Goal: Task Accomplishment & Management: Manage account settings

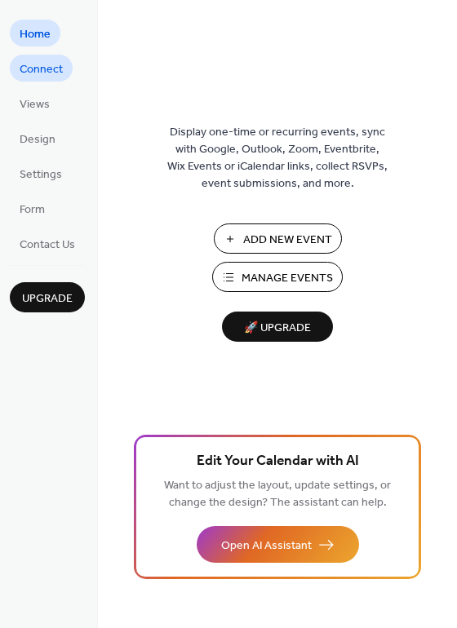
click at [38, 67] on span "Connect" at bounding box center [41, 69] width 43 height 17
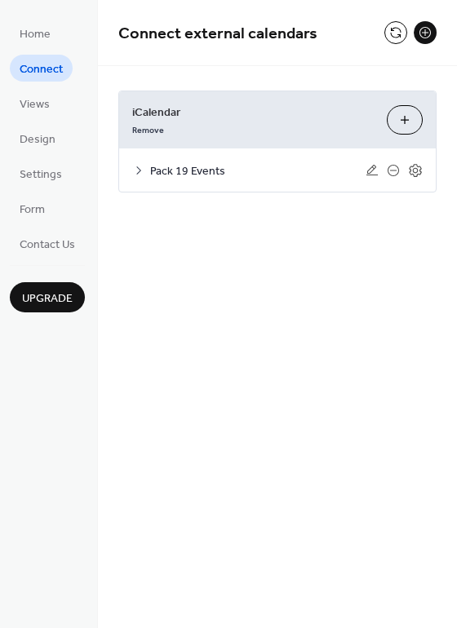
click at [191, 172] on span "Pack 19 Events" at bounding box center [257, 171] width 215 height 17
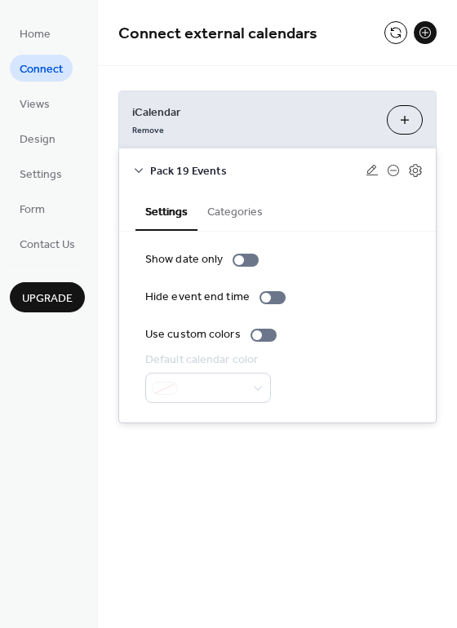
click at [232, 214] on button "Categories" at bounding box center [234, 211] width 75 height 38
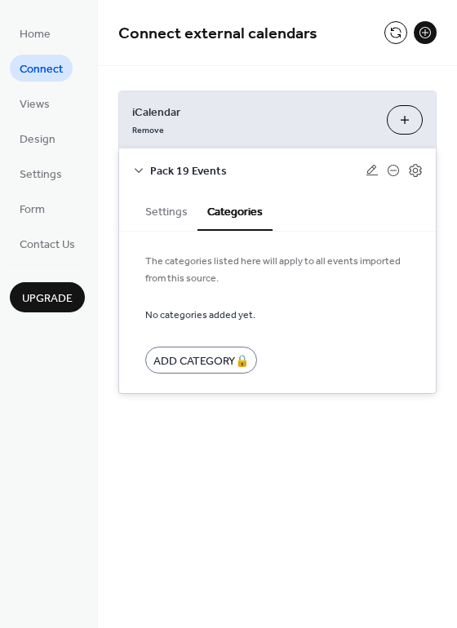
click at [153, 213] on button "Settings" at bounding box center [166, 211] width 62 height 38
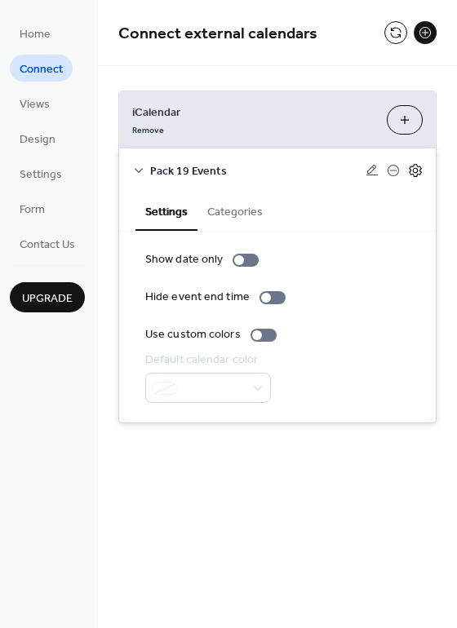
click at [413, 167] on icon at bounding box center [415, 170] width 15 height 15
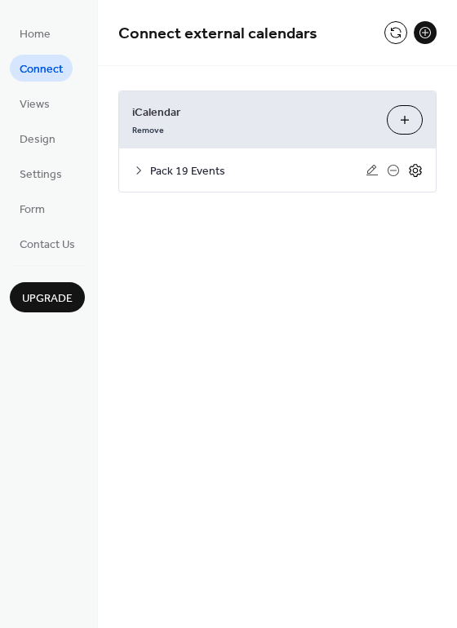
click at [417, 170] on icon at bounding box center [416, 170] width 6 height 6
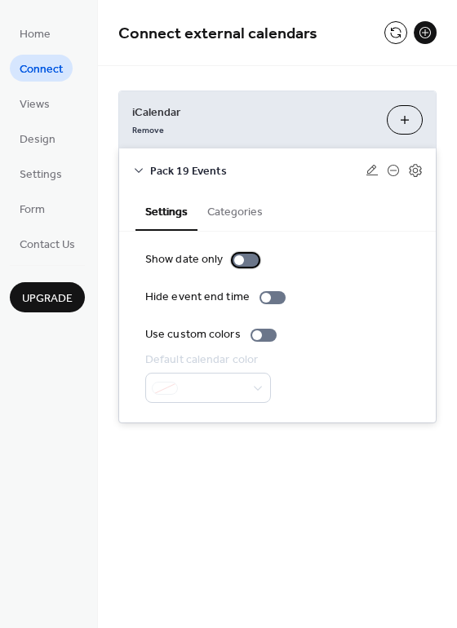
click at [240, 258] on div at bounding box center [239, 260] width 10 height 10
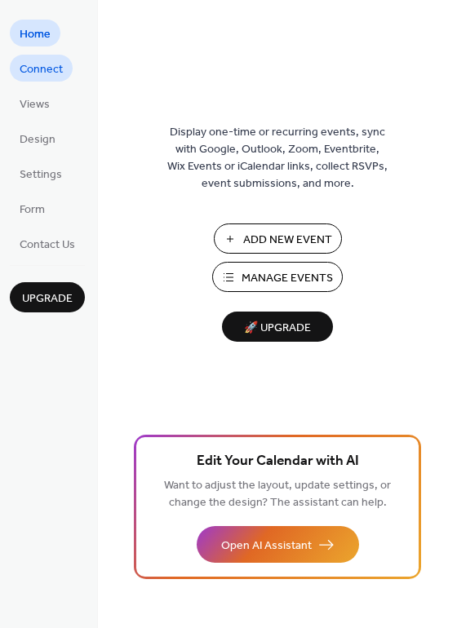
click at [43, 56] on link "Connect" at bounding box center [41, 68] width 63 height 27
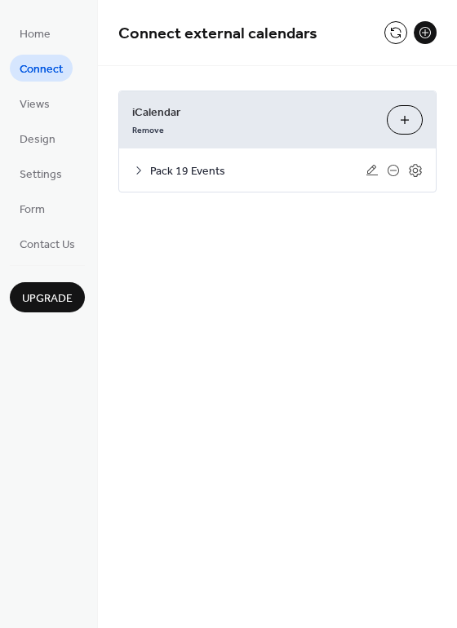
click at [135, 166] on icon at bounding box center [138, 170] width 13 height 13
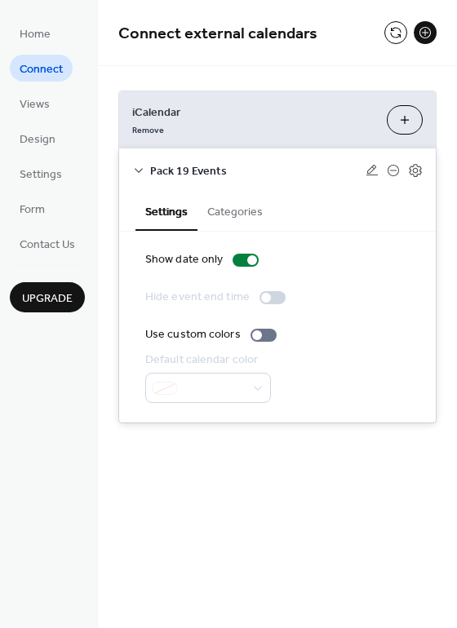
click at [207, 212] on button "Categories" at bounding box center [234, 211] width 75 height 38
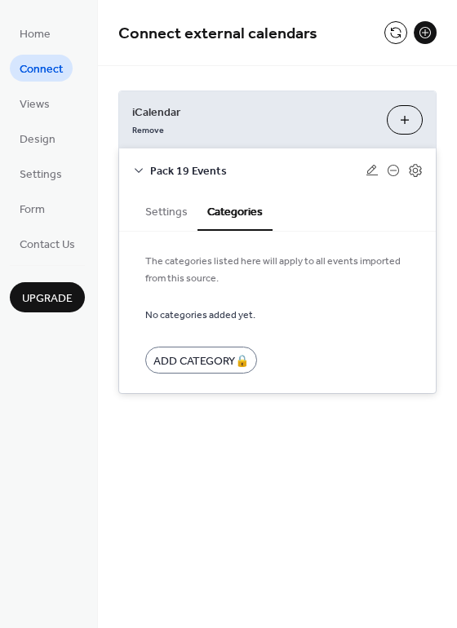
click at [180, 209] on button "Settings" at bounding box center [166, 211] width 62 height 38
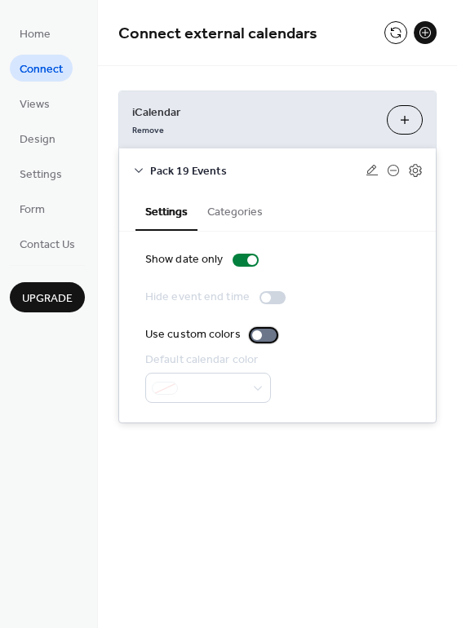
click at [259, 335] on div at bounding box center [263, 335] width 26 height 13
click at [258, 334] on div at bounding box center [263, 335] width 26 height 13
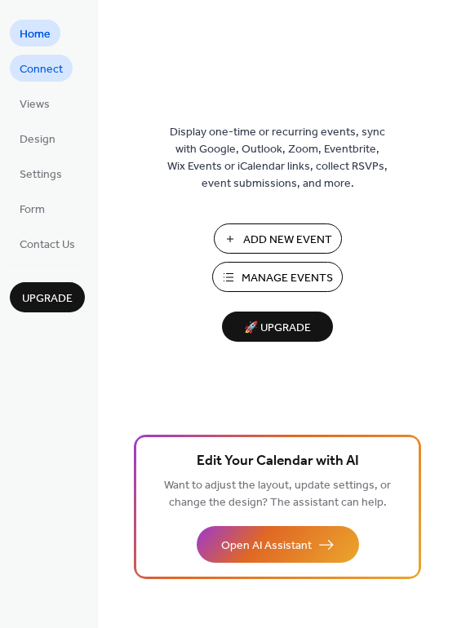
click at [53, 73] on span "Connect" at bounding box center [41, 69] width 43 height 17
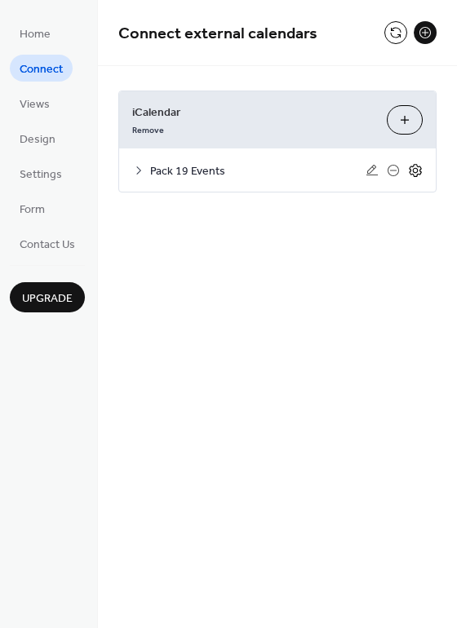
click at [409, 170] on icon at bounding box center [415, 170] width 15 height 15
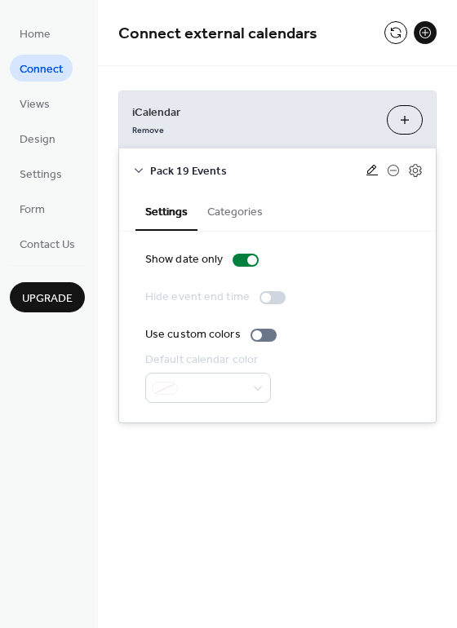
click at [369, 169] on icon at bounding box center [371, 170] width 11 height 11
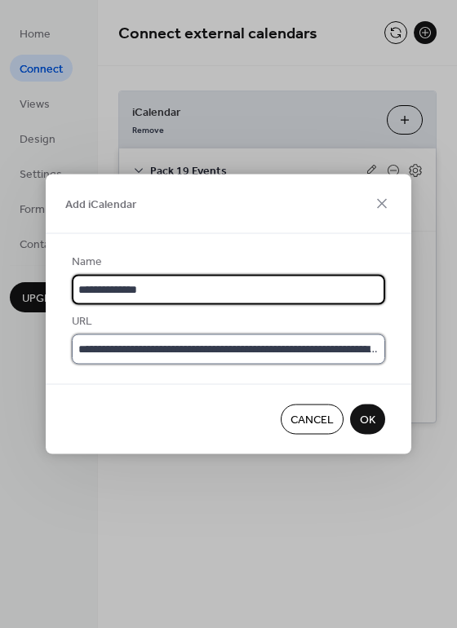
click at [219, 351] on input "**********" at bounding box center [228, 349] width 313 height 30
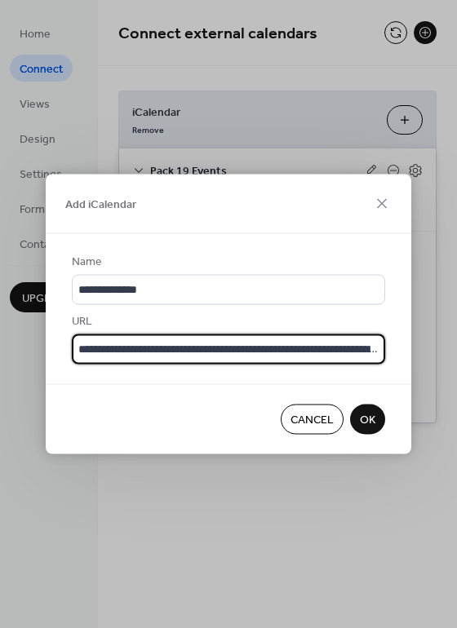
click at [219, 351] on input "**********" at bounding box center [228, 349] width 313 height 30
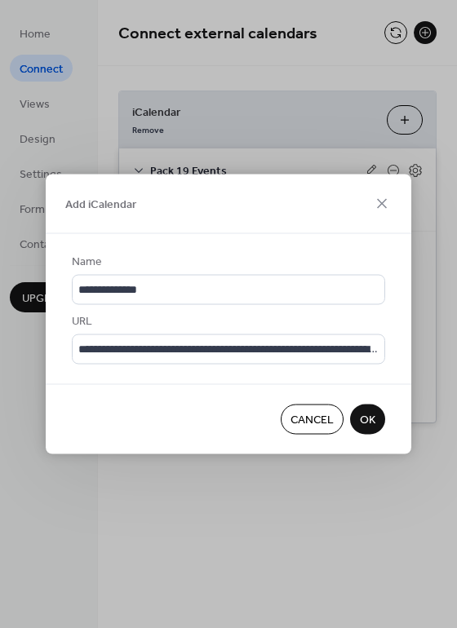
click at [364, 417] on span "OK" at bounding box center [367, 420] width 15 height 17
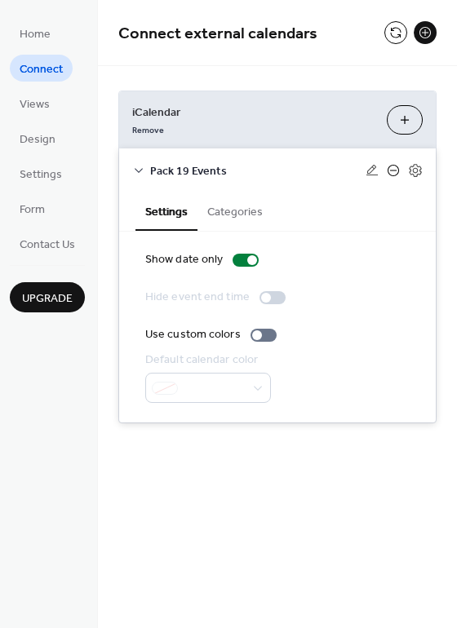
click at [391, 168] on icon at bounding box center [392, 170] width 13 height 13
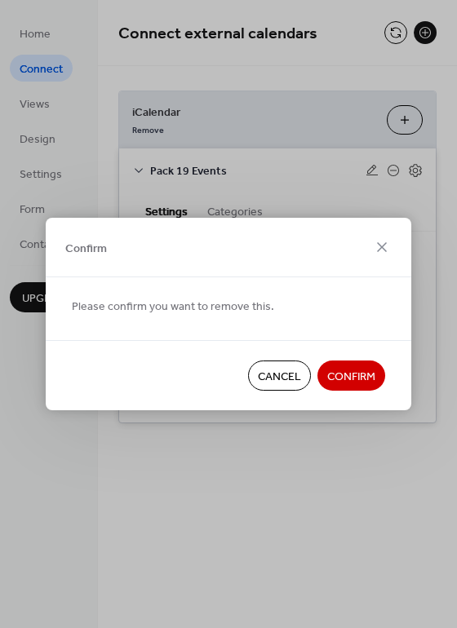
click at [356, 374] on span "Confirm" at bounding box center [351, 377] width 48 height 17
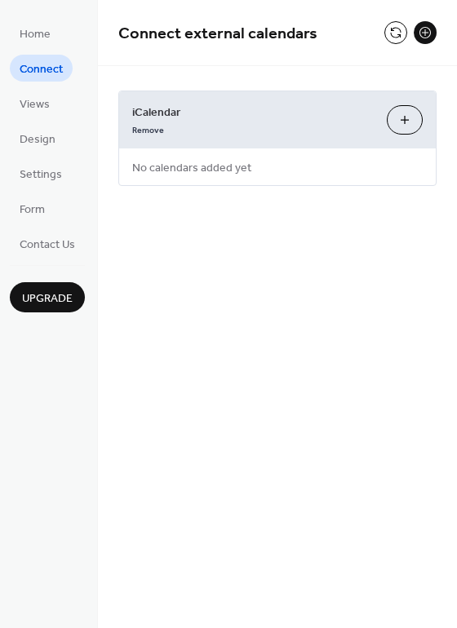
click at [408, 121] on button "Add iCalendar" at bounding box center [404, 119] width 36 height 29
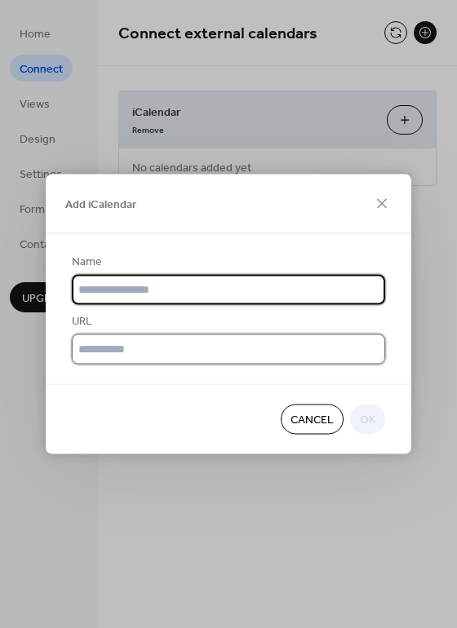
click at [166, 351] on input "text" at bounding box center [228, 349] width 313 height 30
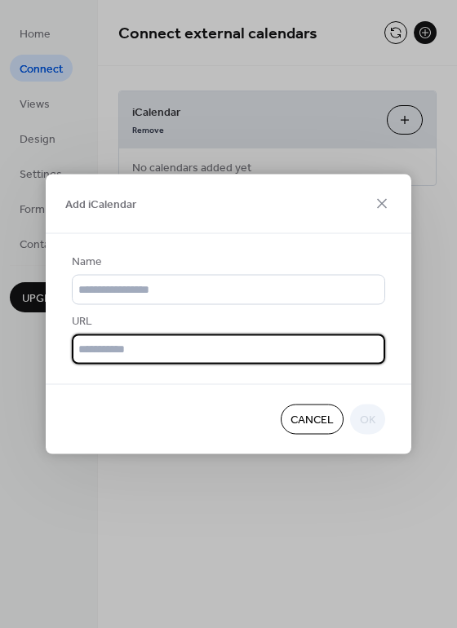
paste input "**********"
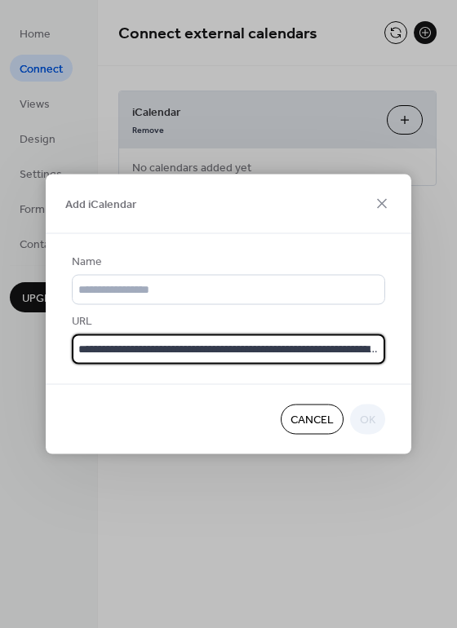
scroll to position [0, 722]
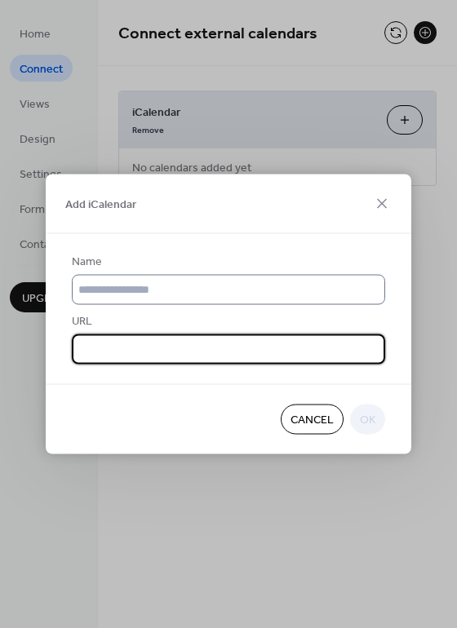
type input "**********"
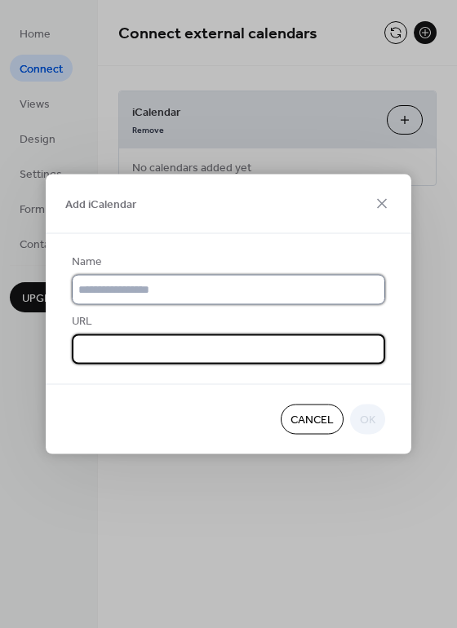
click at [197, 296] on input "text" at bounding box center [228, 290] width 313 height 30
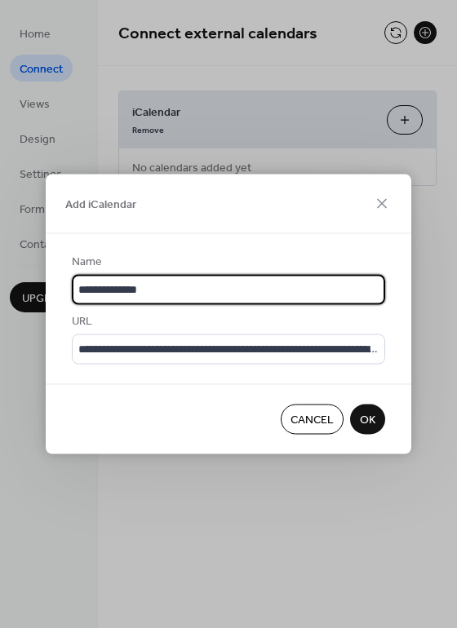
type input "**********"
click at [367, 421] on span "OK" at bounding box center [367, 420] width 15 height 17
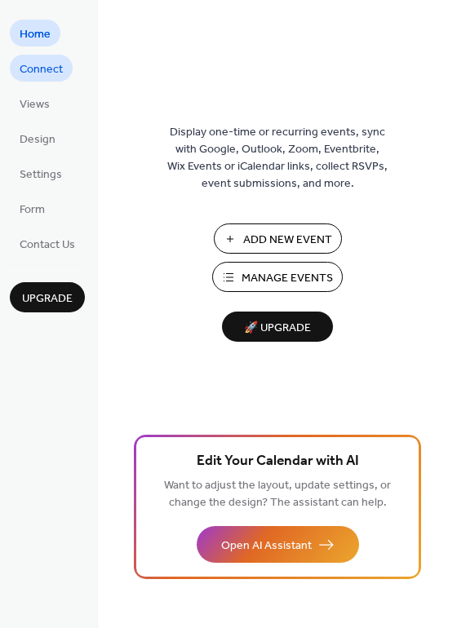
click at [44, 61] on span "Connect" at bounding box center [41, 69] width 43 height 17
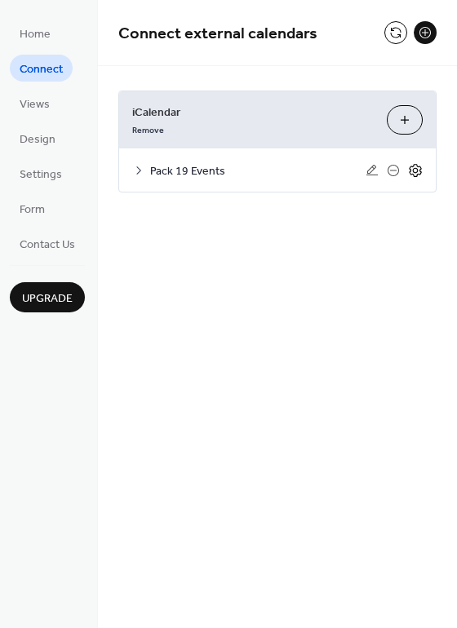
click at [416, 170] on icon at bounding box center [415, 170] width 15 height 15
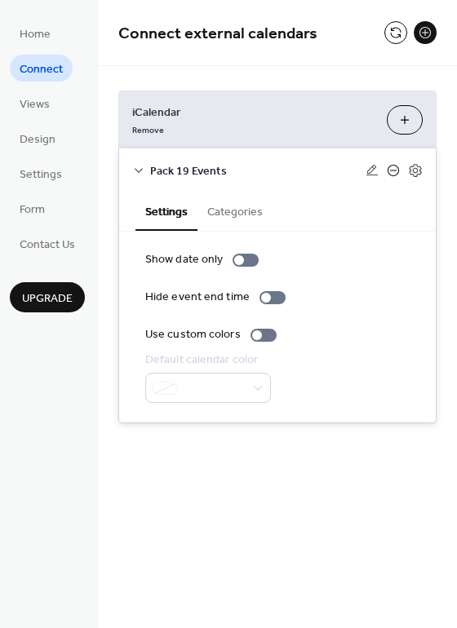
click at [395, 170] on icon at bounding box center [392, 170] width 13 height 13
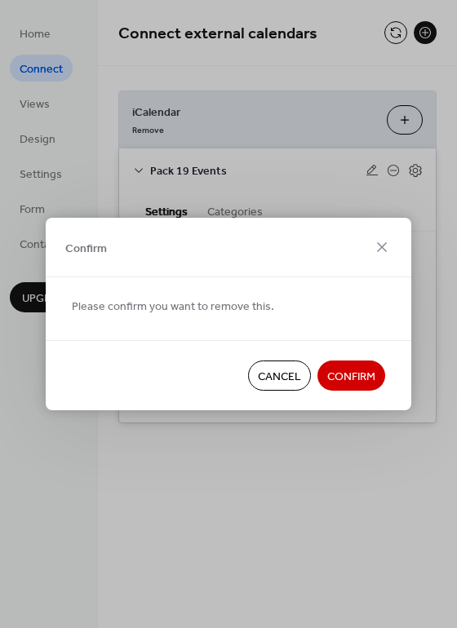
click at [355, 374] on span "Confirm" at bounding box center [351, 377] width 48 height 17
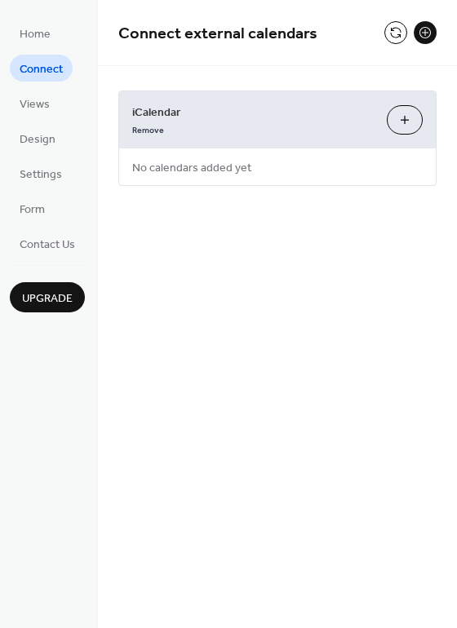
click at [396, 123] on button "Add iCalendar" at bounding box center [404, 119] width 36 height 29
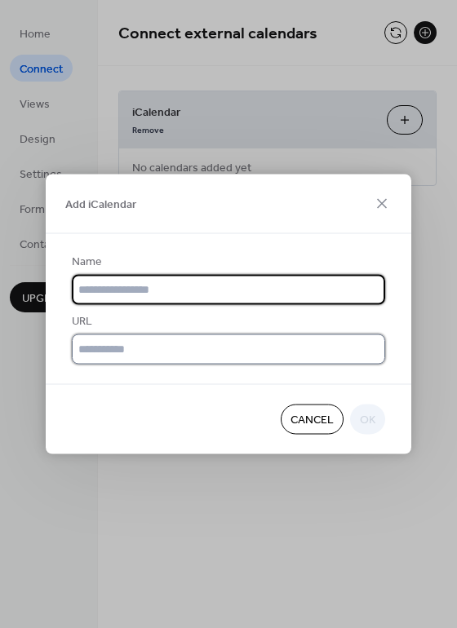
click at [190, 347] on input "text" at bounding box center [228, 349] width 313 height 30
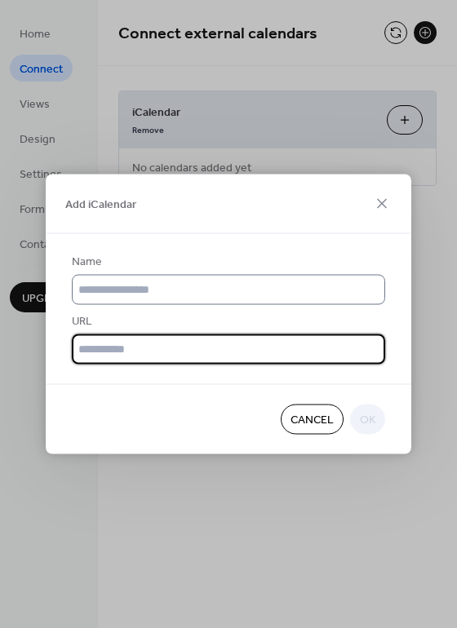
paste input "**********"
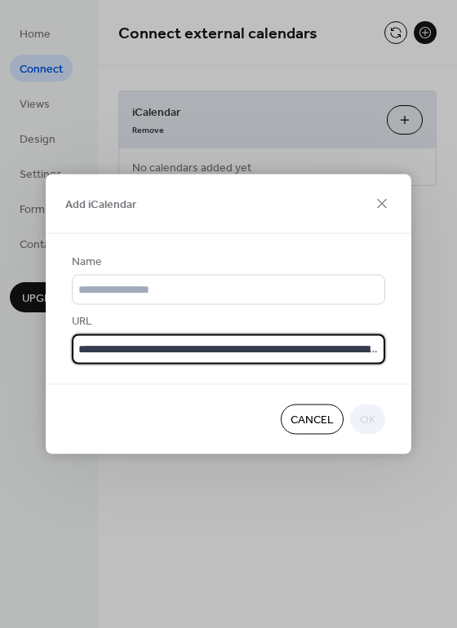
scroll to position [0, 722]
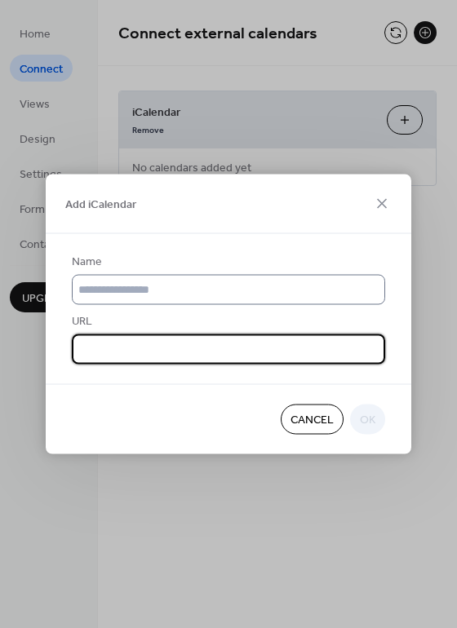
type input "**********"
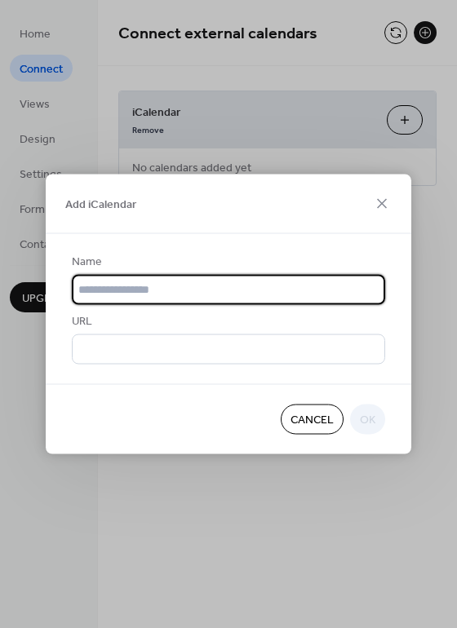
click at [194, 286] on input "text" at bounding box center [228, 290] width 313 height 30
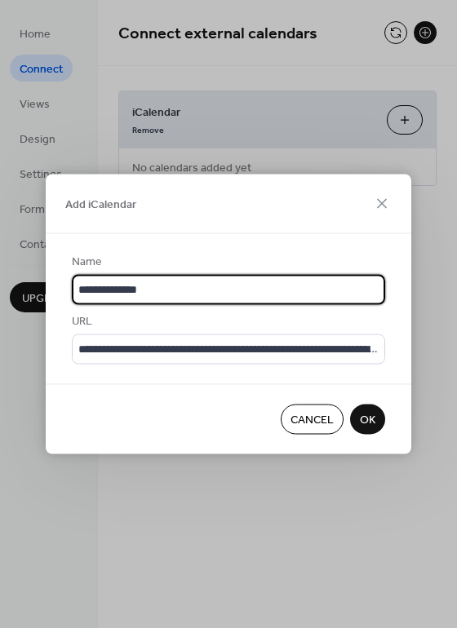
type input "**********"
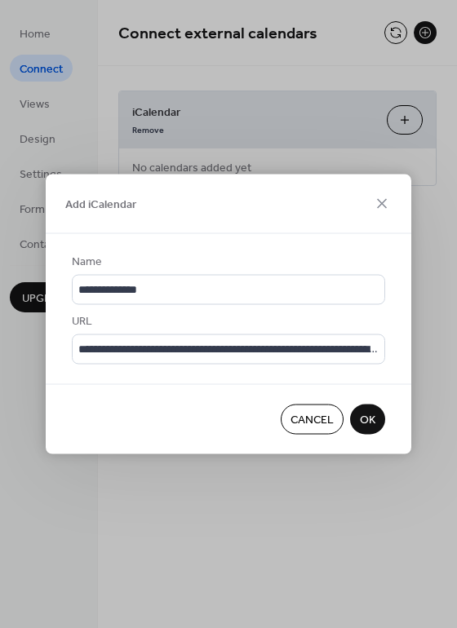
click at [372, 417] on span "OK" at bounding box center [367, 420] width 15 height 17
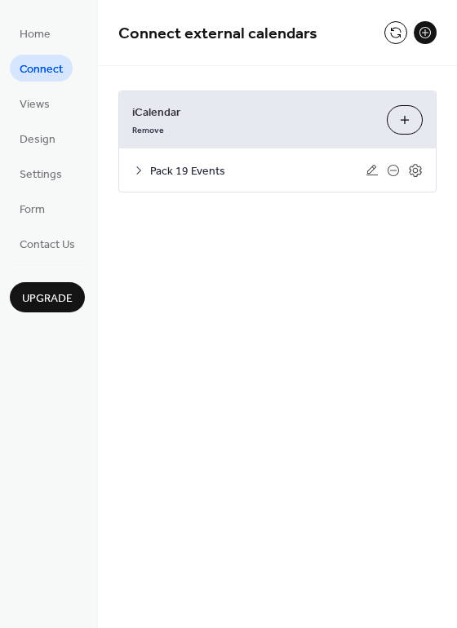
click at [161, 168] on span "Pack 19 Events" at bounding box center [257, 171] width 215 height 17
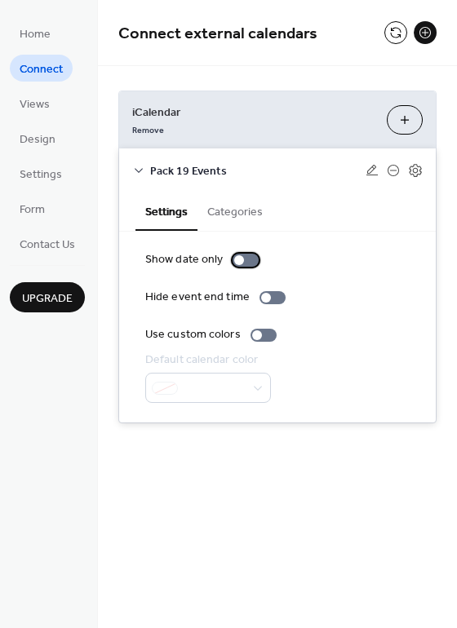
click at [241, 254] on div at bounding box center [245, 260] width 26 height 13
click at [233, 216] on button "Categories" at bounding box center [234, 211] width 75 height 38
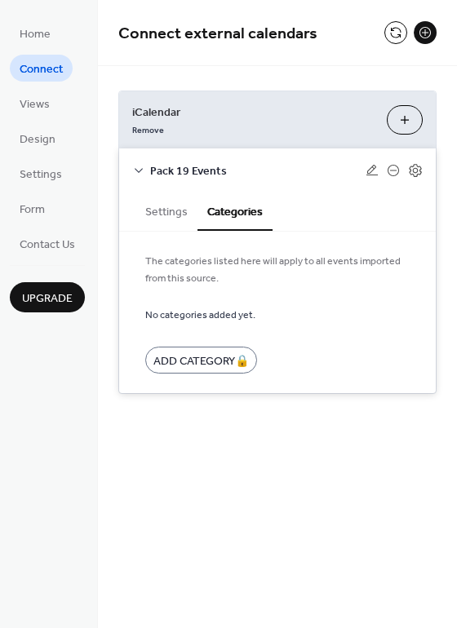
click at [174, 217] on button "Settings" at bounding box center [166, 211] width 62 height 38
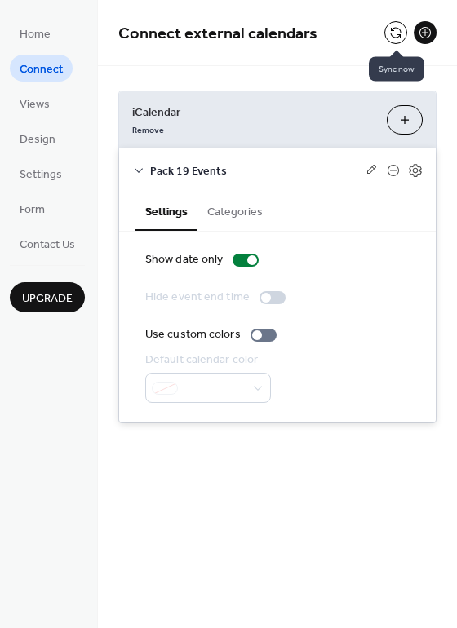
click at [393, 31] on button at bounding box center [395, 32] width 23 height 23
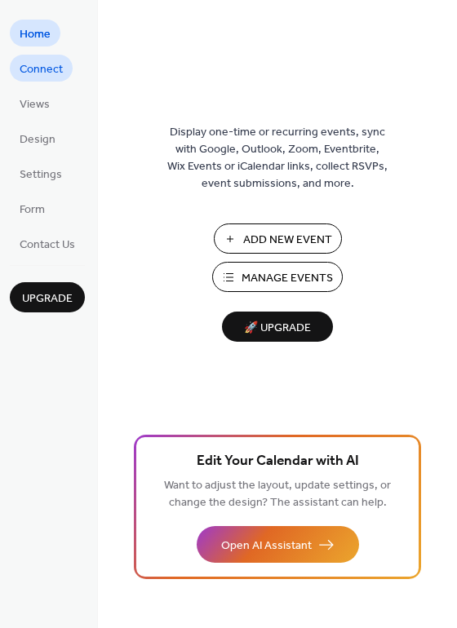
click at [41, 64] on span "Connect" at bounding box center [41, 69] width 43 height 17
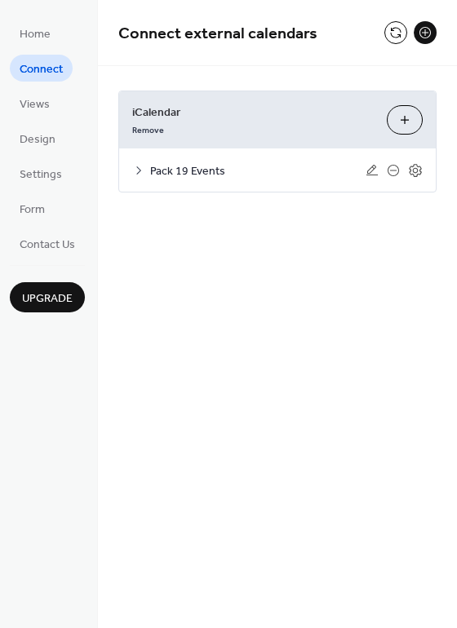
click at [187, 170] on span "Pack 19 Events" at bounding box center [257, 171] width 215 height 17
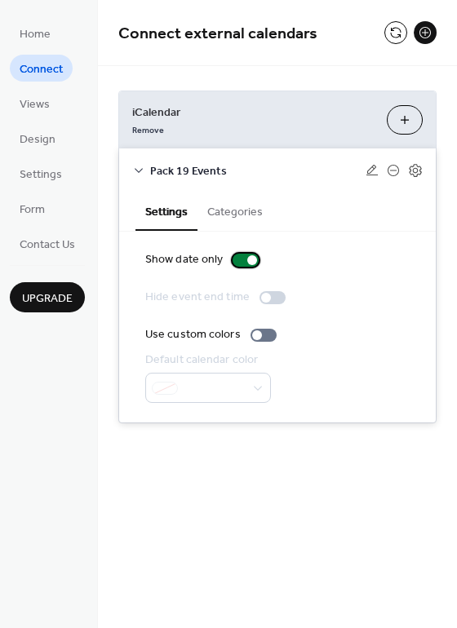
click at [247, 255] on div at bounding box center [252, 260] width 10 height 10
click at [423, 33] on button at bounding box center [424, 32] width 23 height 23
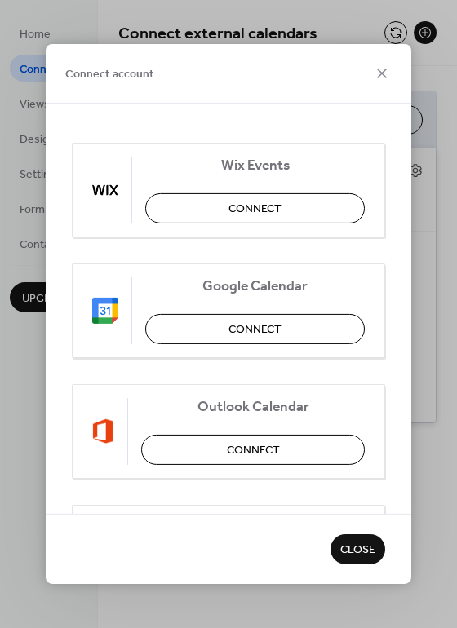
click at [367, 549] on span "Close" at bounding box center [357, 550] width 35 height 17
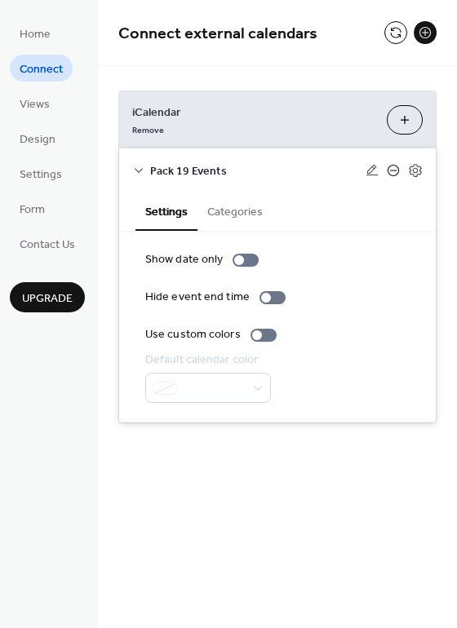
click at [394, 170] on icon at bounding box center [393, 170] width 7 height 1
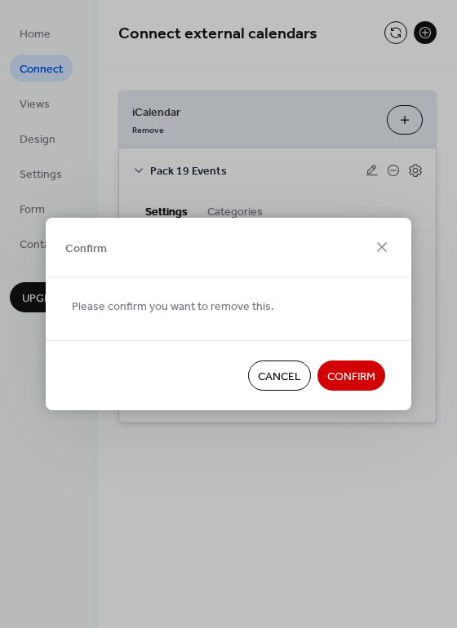
click at [357, 372] on span "Confirm" at bounding box center [351, 377] width 48 height 17
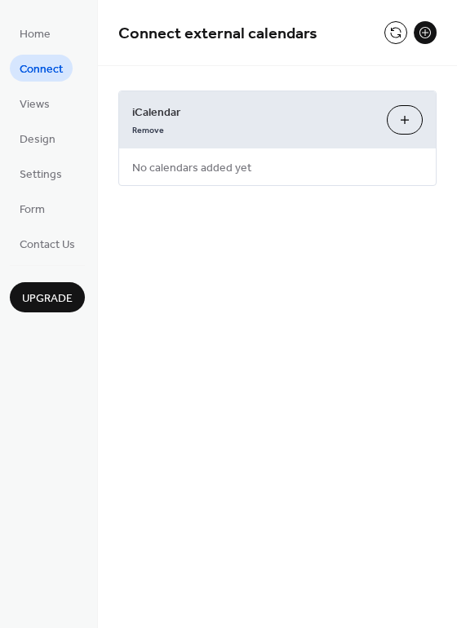
click at [434, 33] on button at bounding box center [424, 32] width 23 height 23
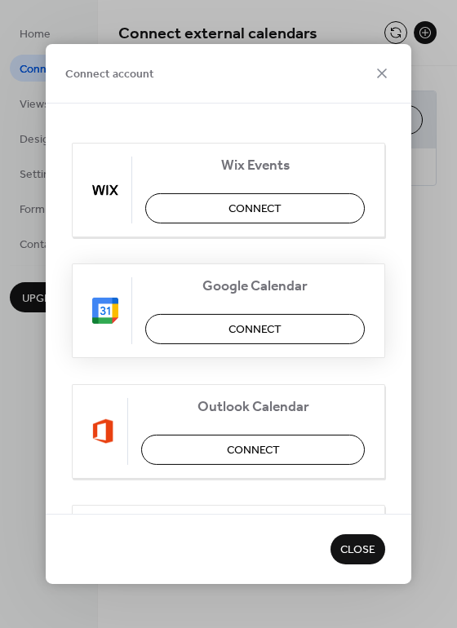
click at [242, 322] on span "Connect" at bounding box center [254, 329] width 53 height 17
click at [357, 562] on button "Close" at bounding box center [357, 549] width 55 height 30
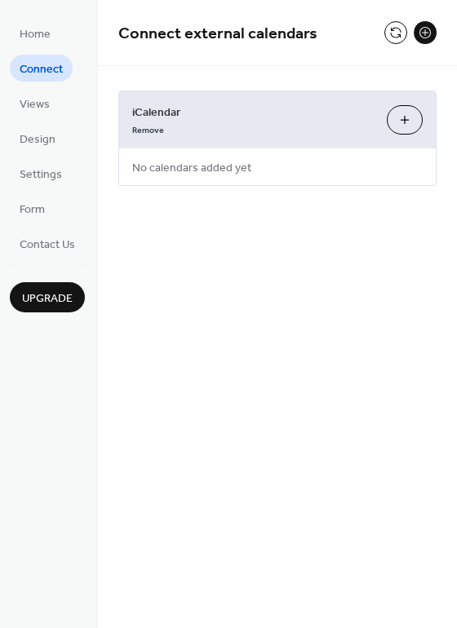
click at [412, 118] on button "Add iCalendar" at bounding box center [404, 119] width 36 height 29
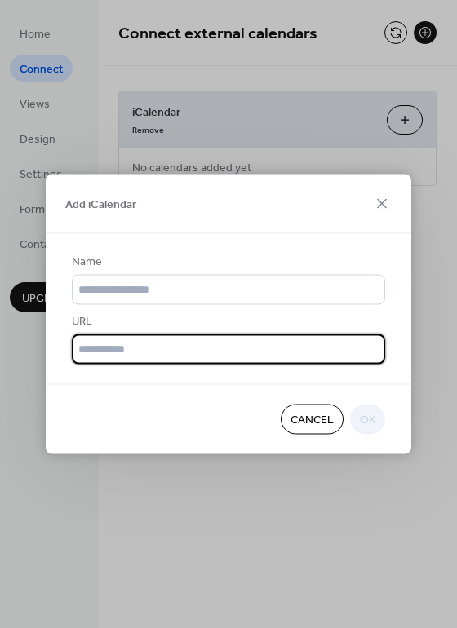
click at [165, 355] on input "text" at bounding box center [228, 349] width 313 height 30
click at [199, 413] on div "Cancel OK" at bounding box center [228, 419] width 365 height 70
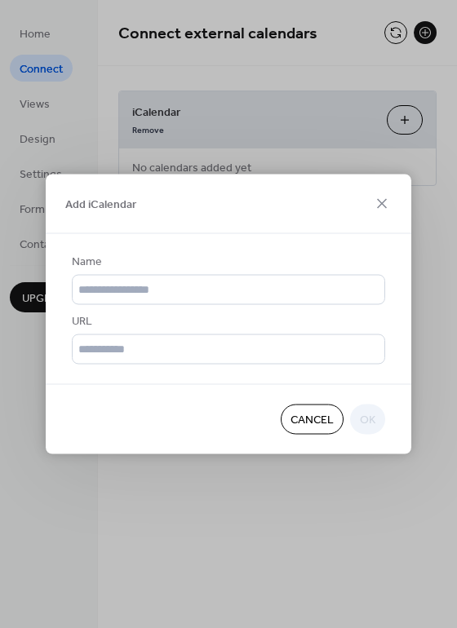
click at [298, 413] on span "Cancel" at bounding box center [311, 420] width 43 height 17
